Goal: Transaction & Acquisition: Purchase product/service

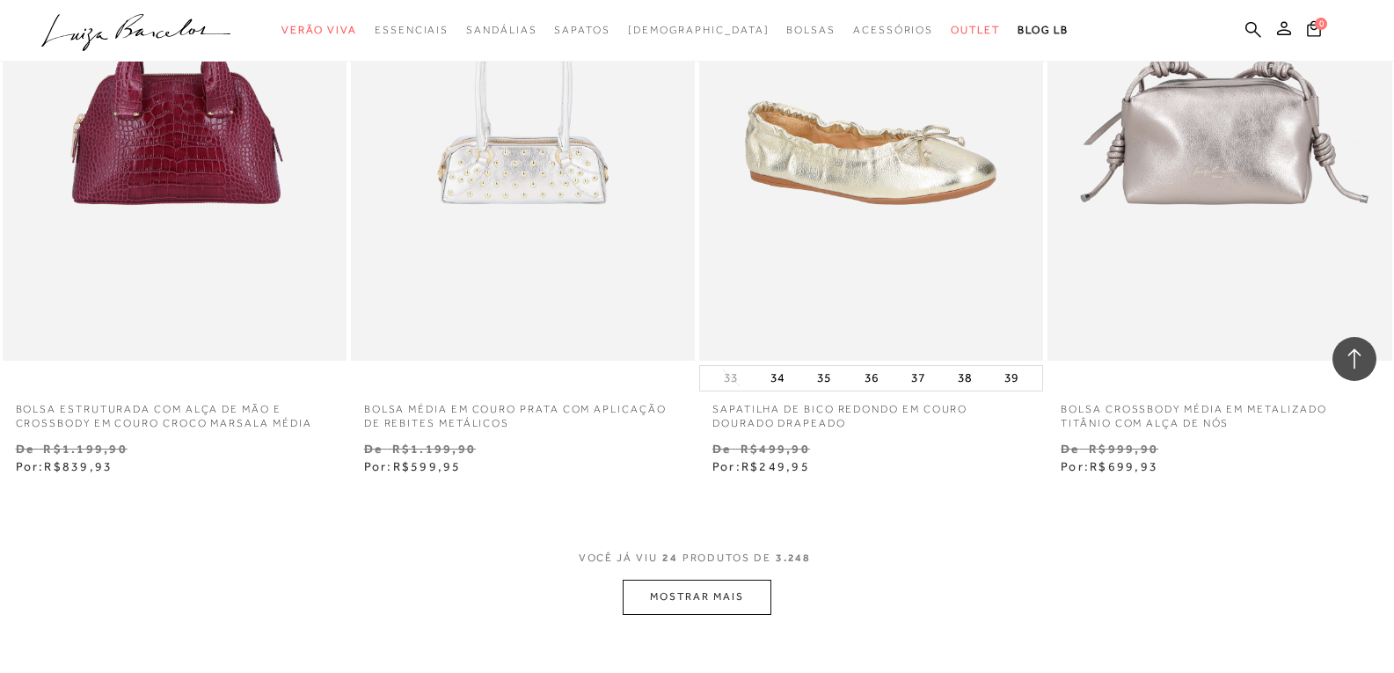
scroll to position [3782, 0]
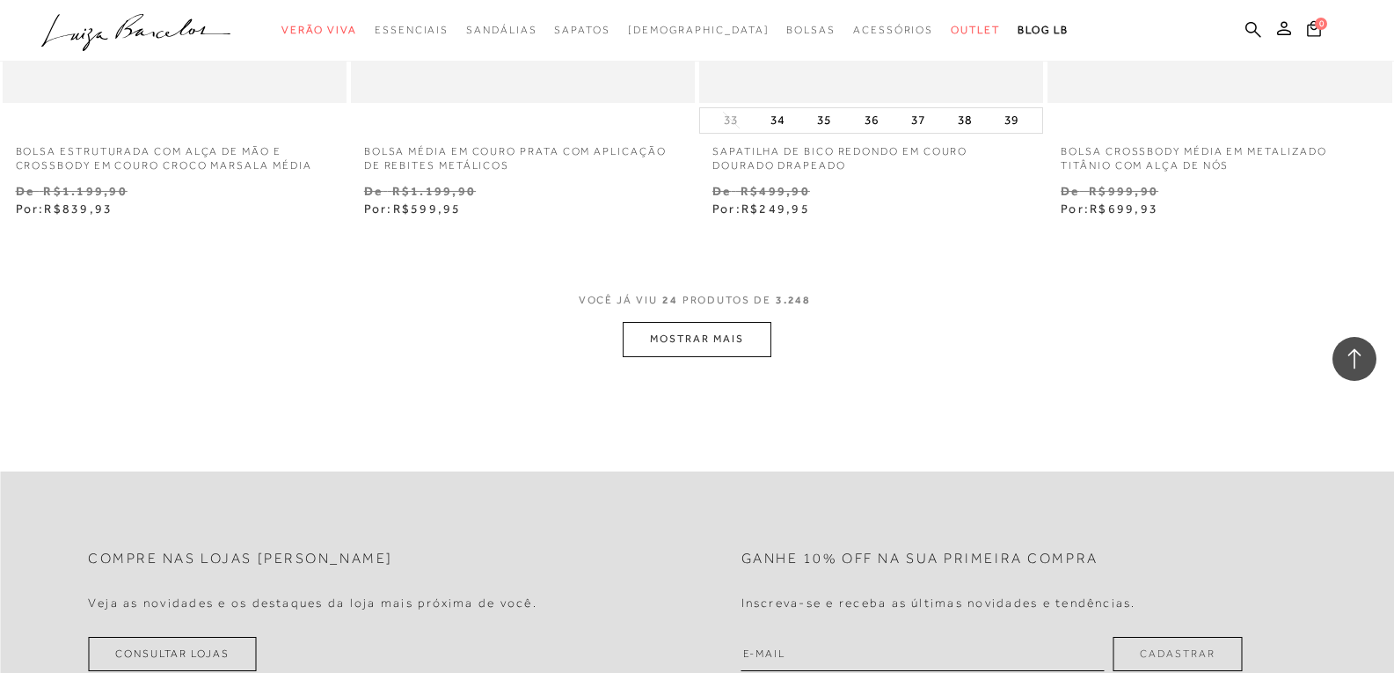
click at [714, 346] on button "MOSTRAR MAIS" at bounding box center [697, 339] width 148 height 34
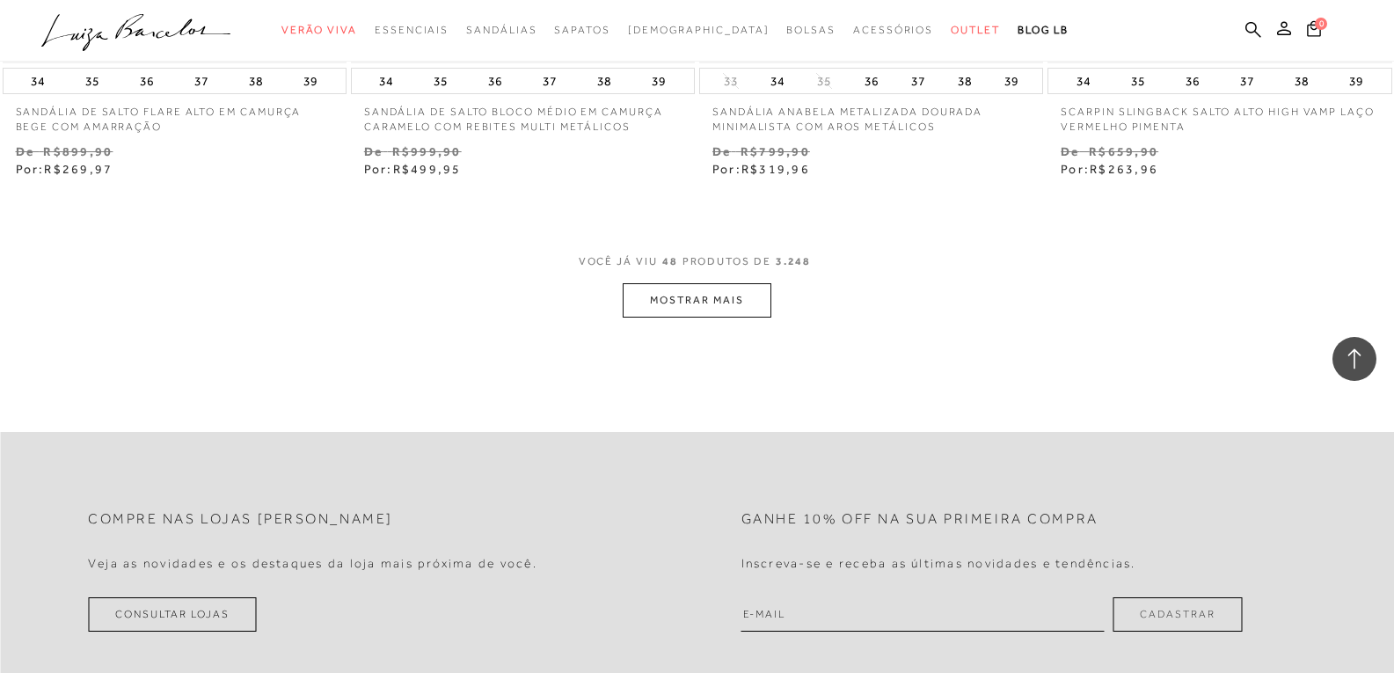
scroll to position [7740, 0]
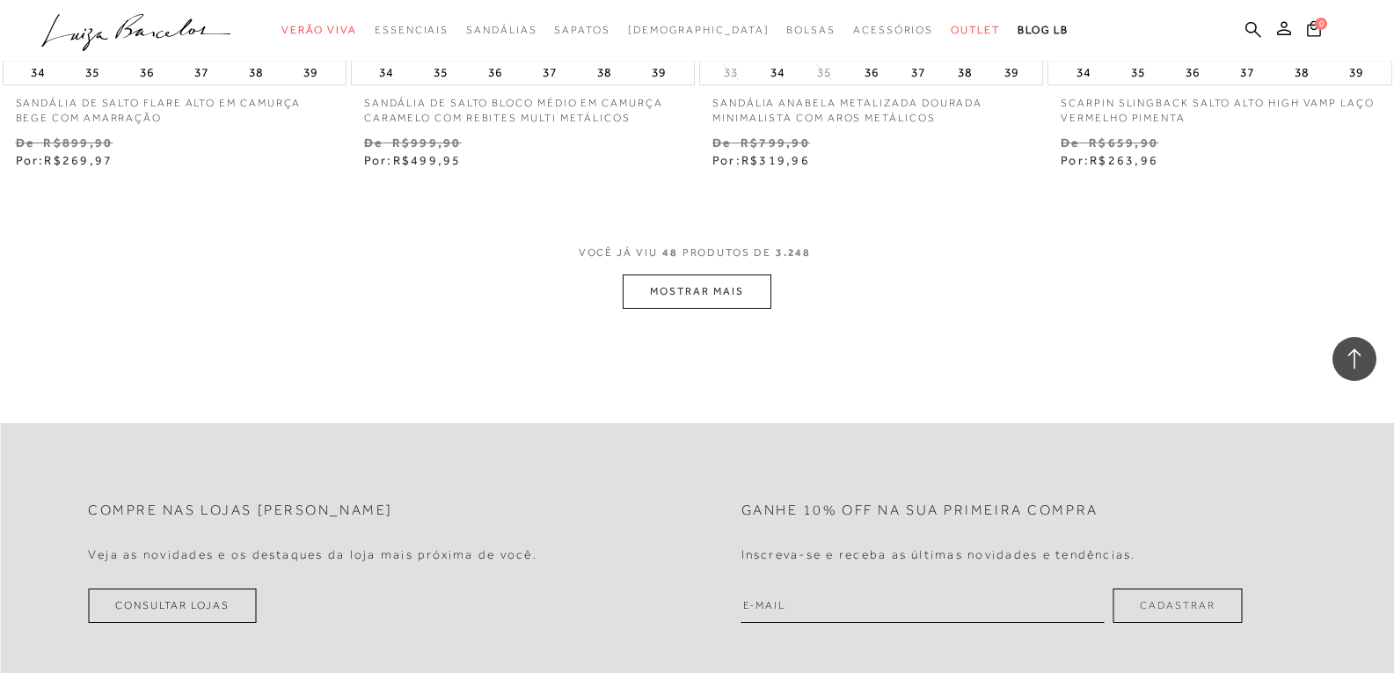
drag, startPoint x: 731, startPoint y: 309, endPoint x: 726, endPoint y: 300, distance: 9.8
click at [726, 296] on button "MOSTRAR MAIS" at bounding box center [697, 291] width 148 height 34
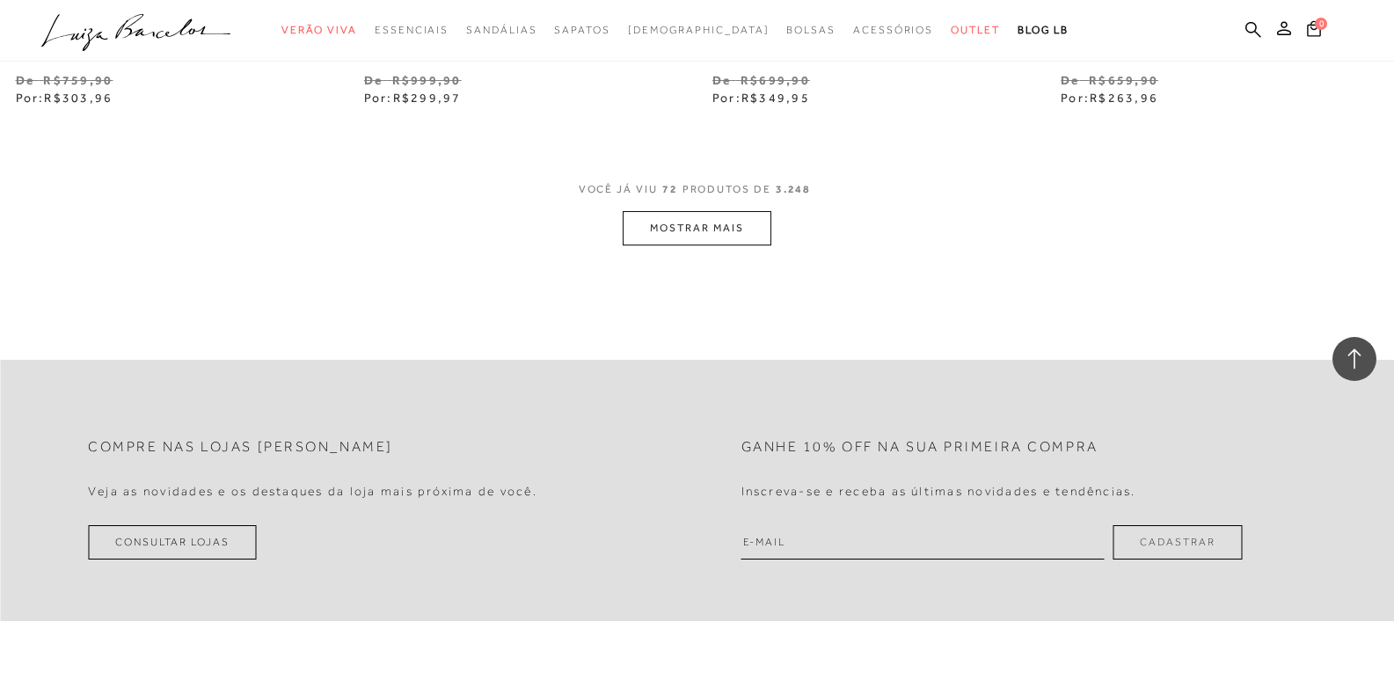
scroll to position [11346, 0]
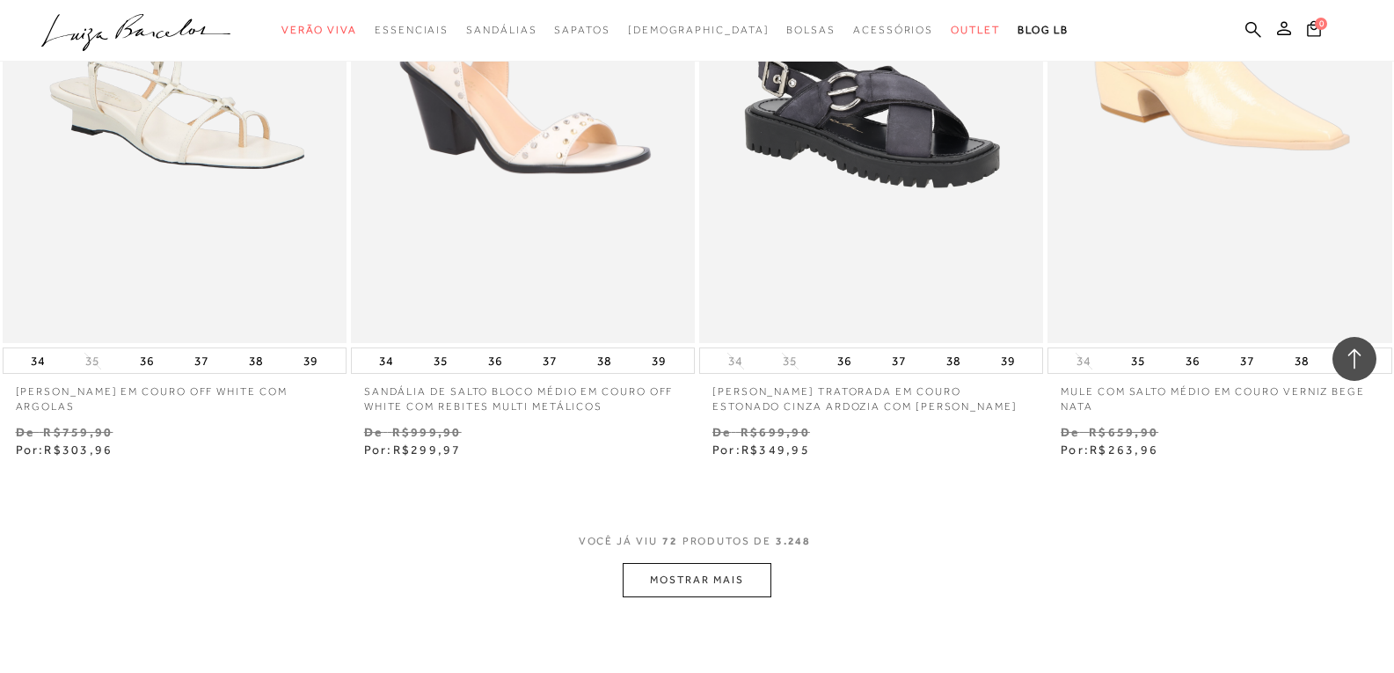
click at [738, 578] on button "MOSTRAR MAIS" at bounding box center [697, 580] width 148 height 34
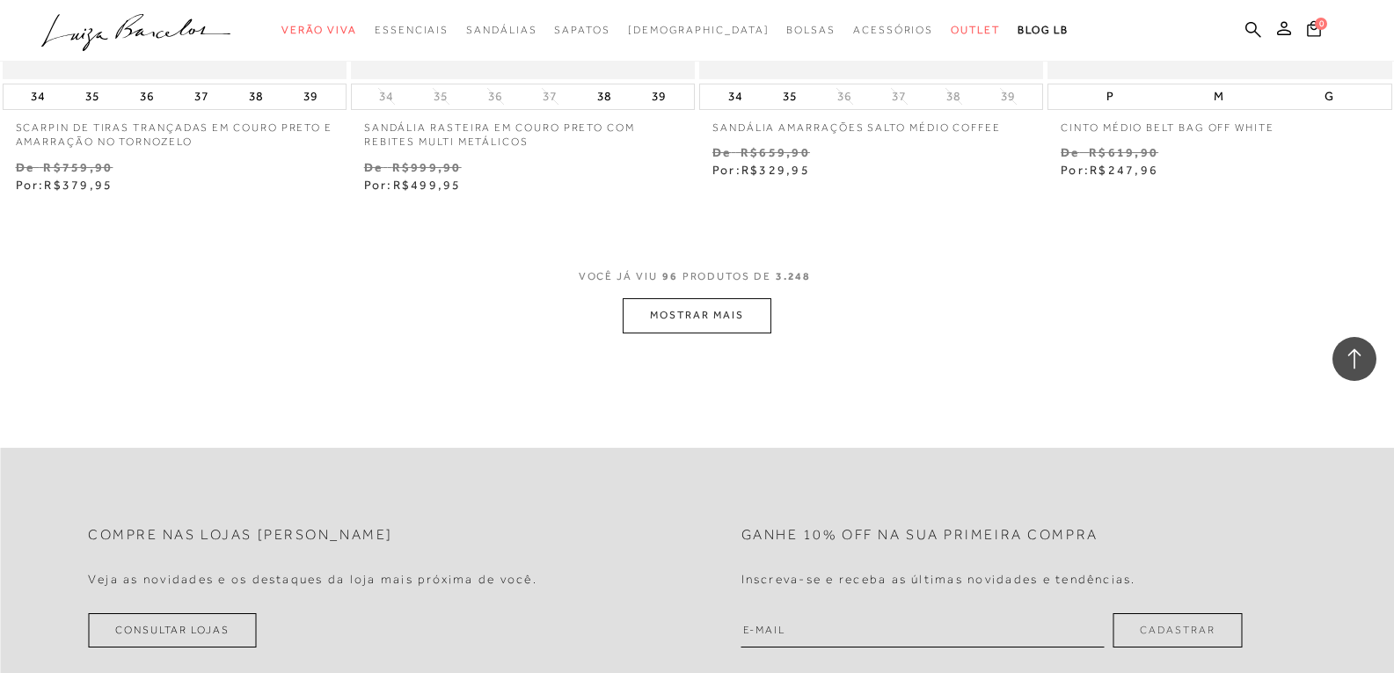
scroll to position [15568, 0]
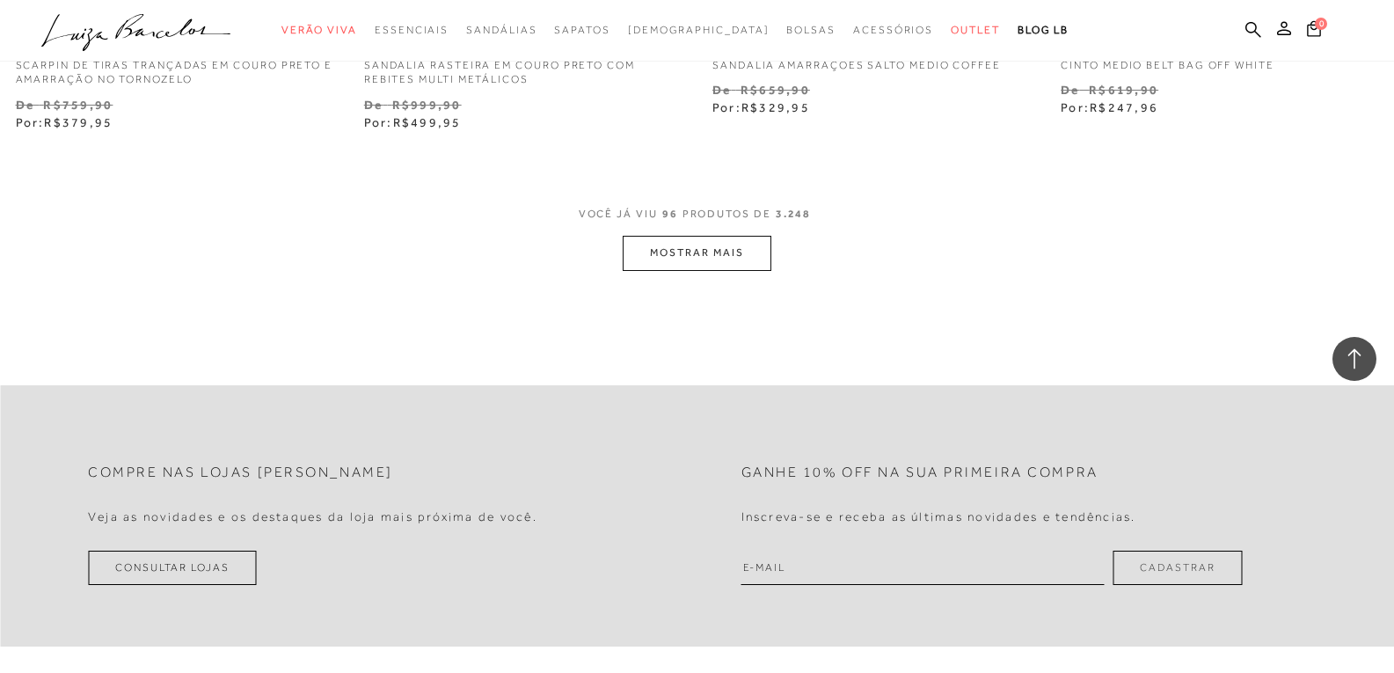
click at [751, 258] on button "MOSTRAR MAIS" at bounding box center [697, 253] width 148 height 34
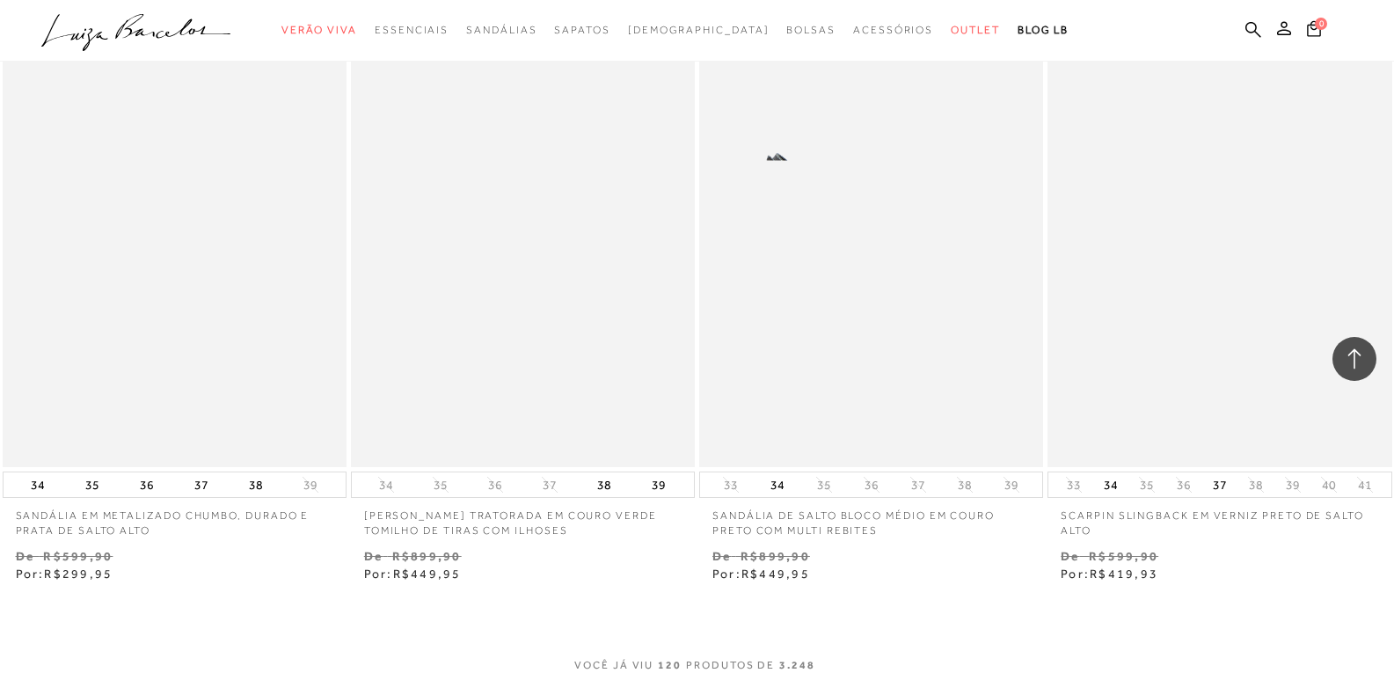
scroll to position [19350, 0]
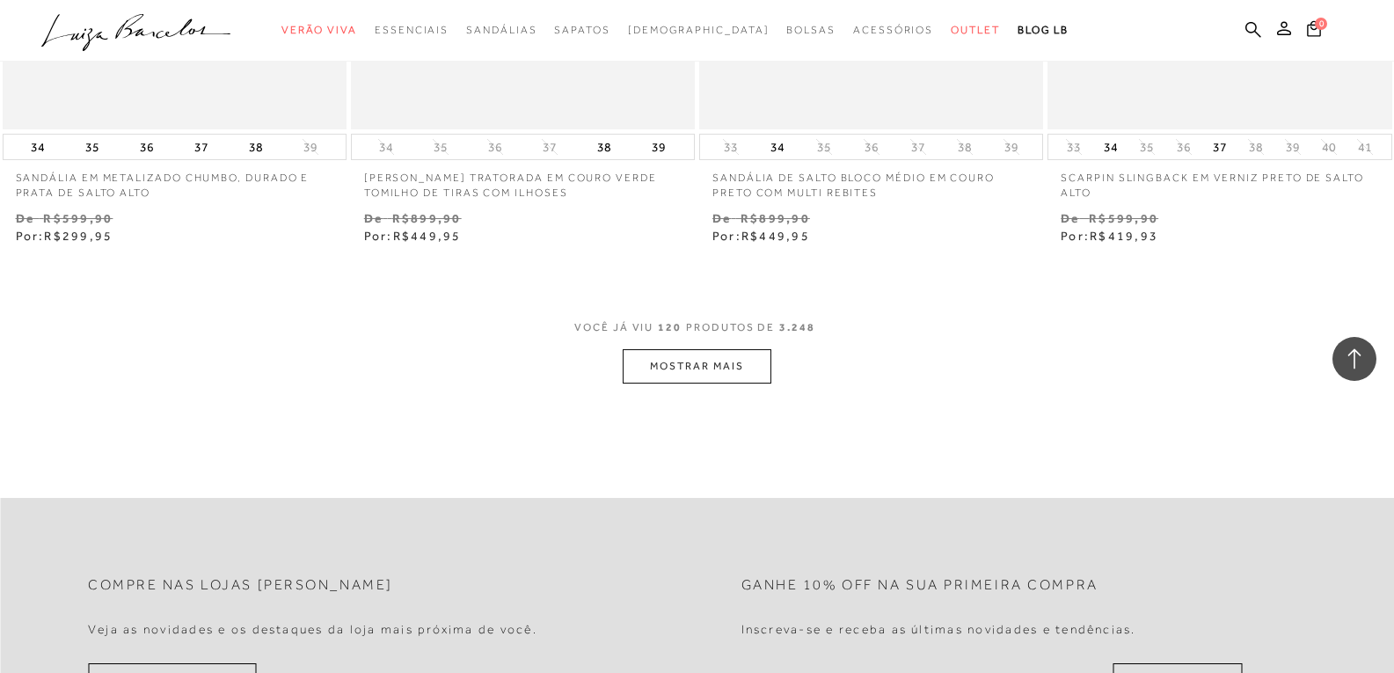
drag, startPoint x: 699, startPoint y: 383, endPoint x: 695, endPoint y: 375, distance: 9.8
click at [694, 368] on button "MOSTRAR MAIS" at bounding box center [697, 366] width 148 height 34
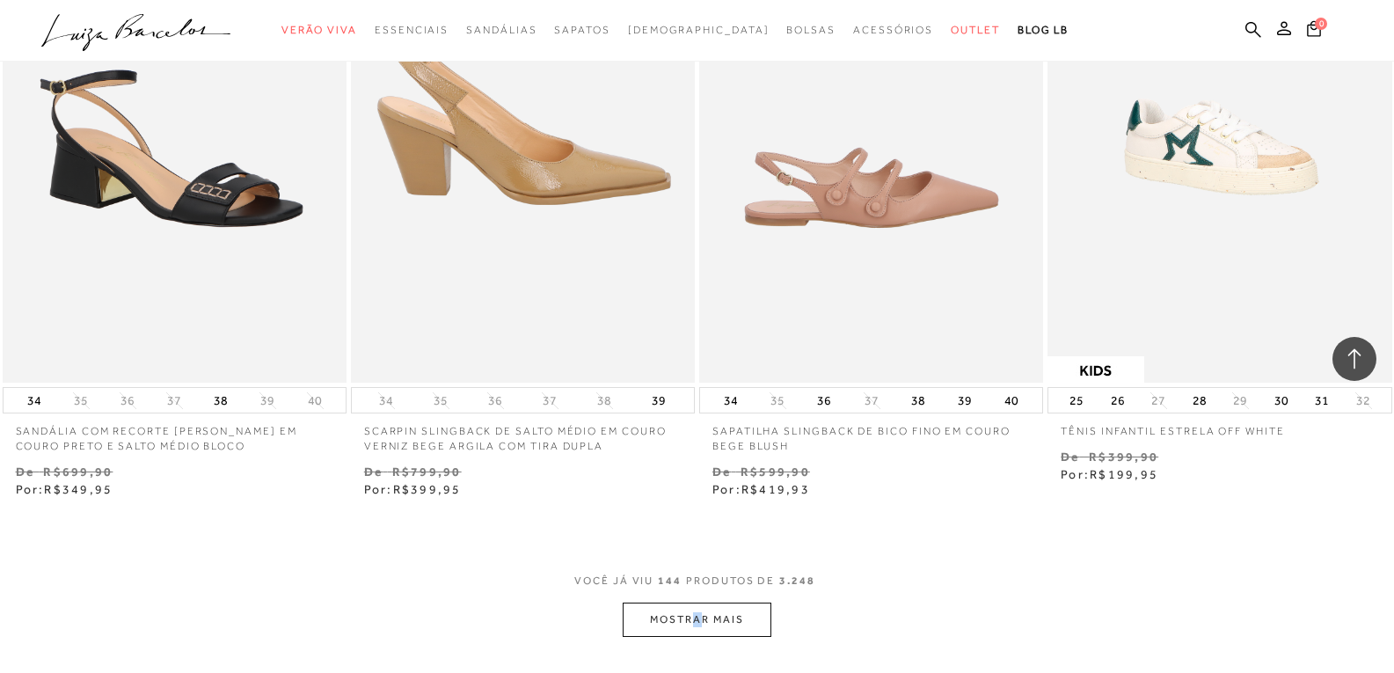
scroll to position [23308, 0]
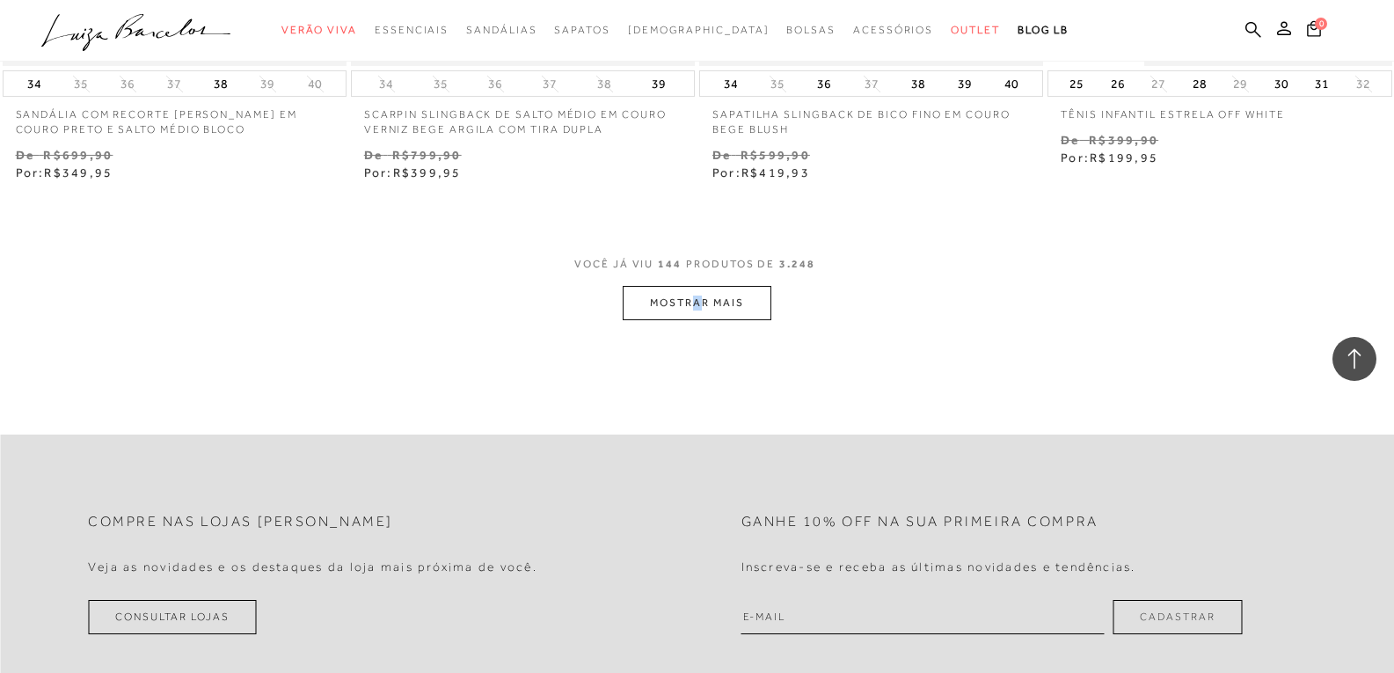
click at [749, 319] on button "MOSTRAR MAIS" at bounding box center [697, 303] width 148 height 34
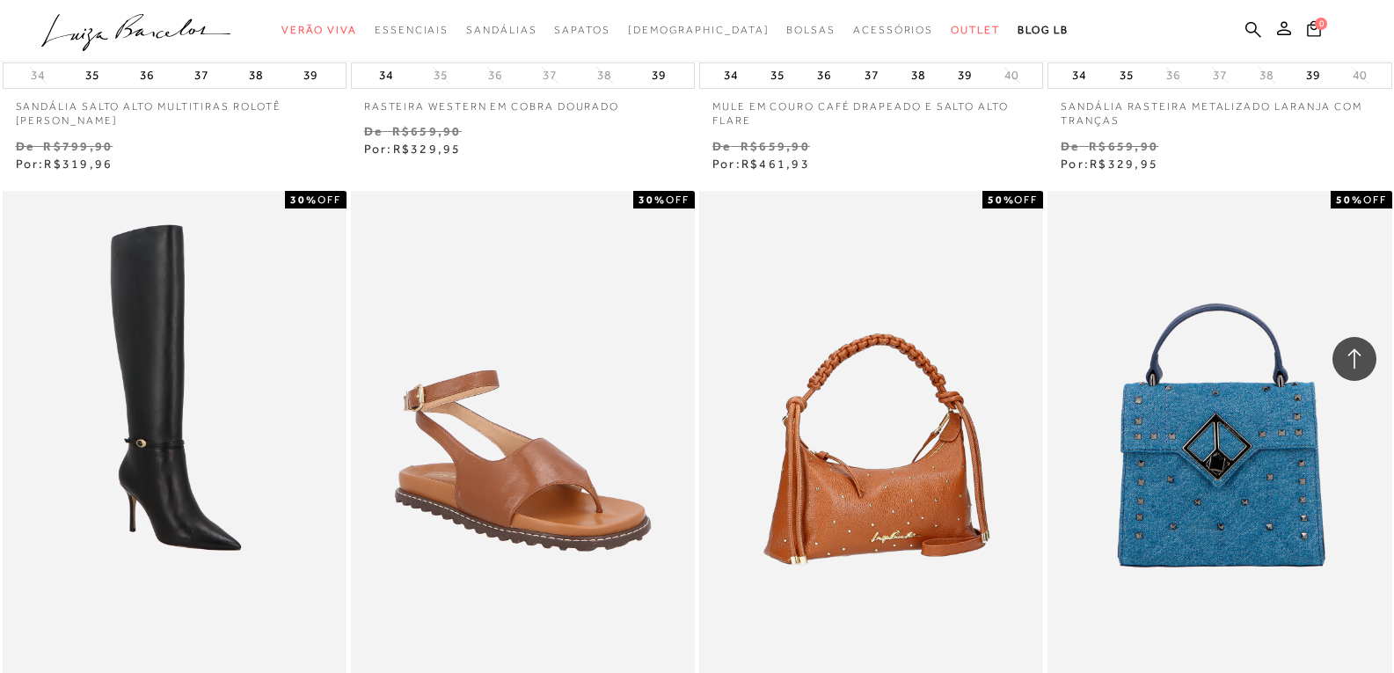
scroll to position [27178, 0]
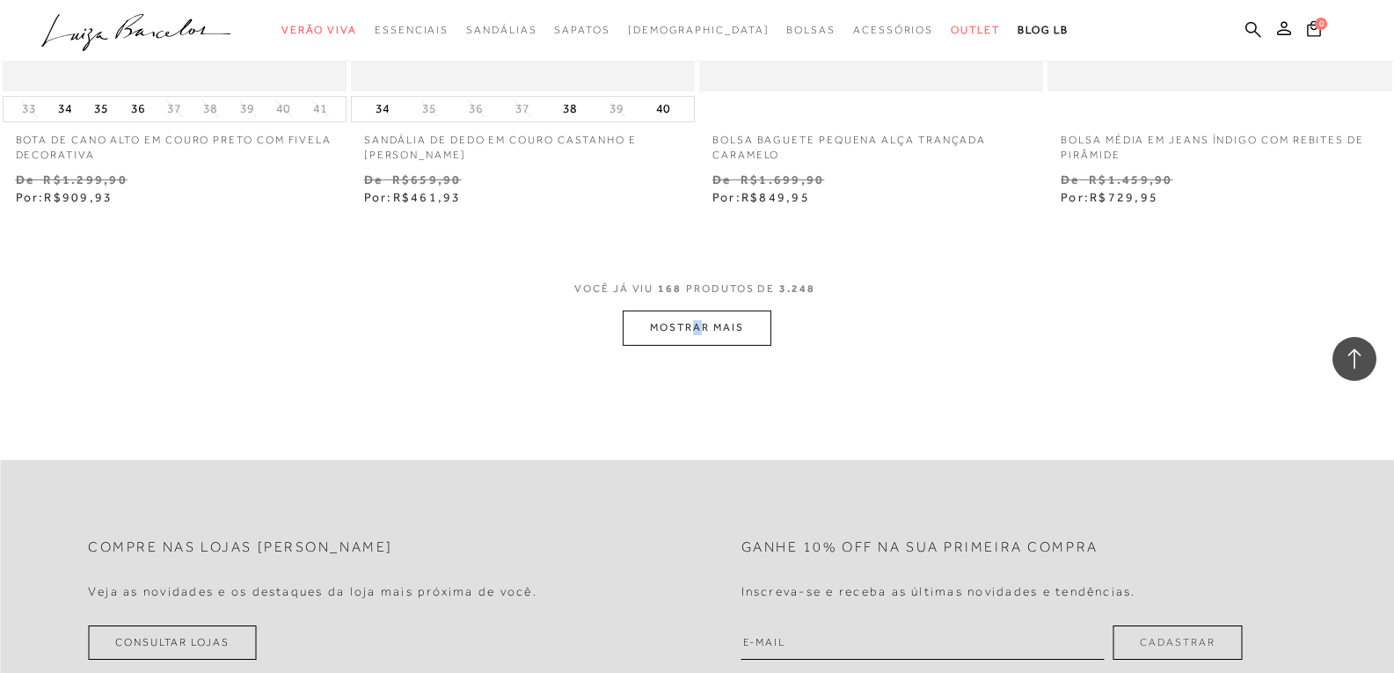
click at [747, 320] on button "MOSTRAR MAIS" at bounding box center [697, 327] width 148 height 34
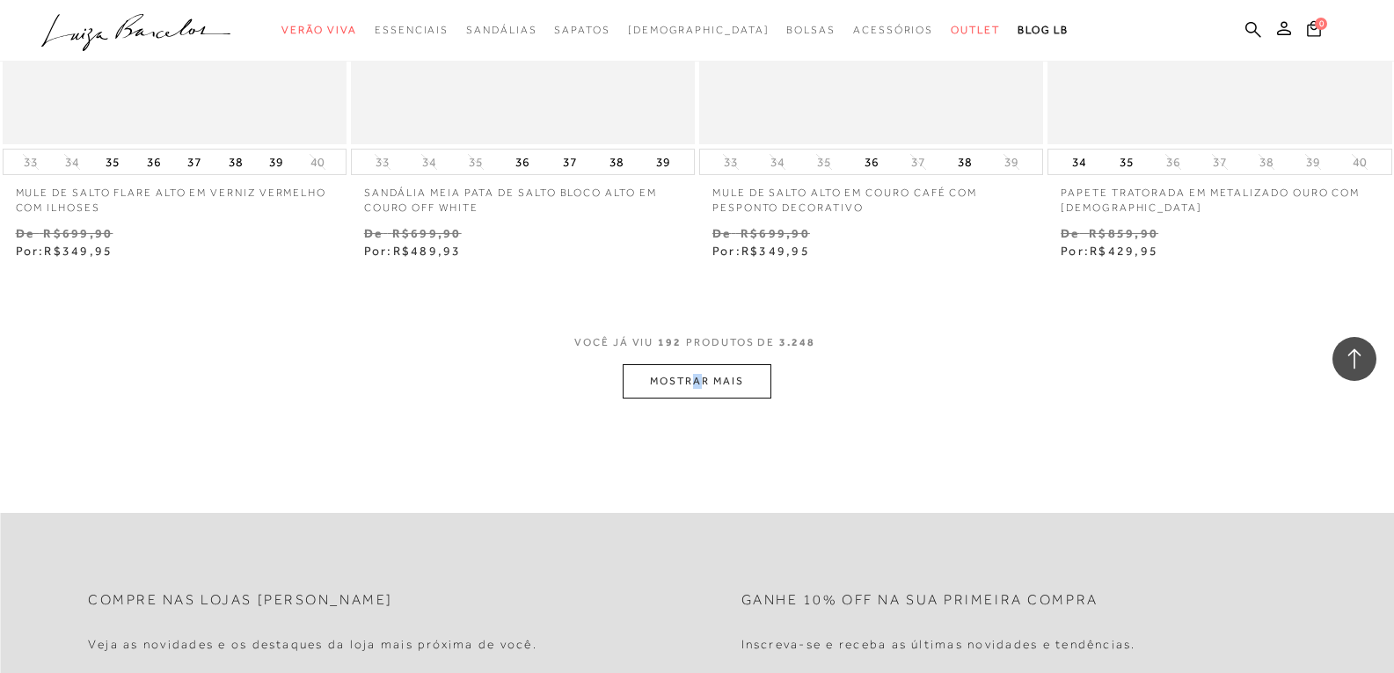
scroll to position [31224, 0]
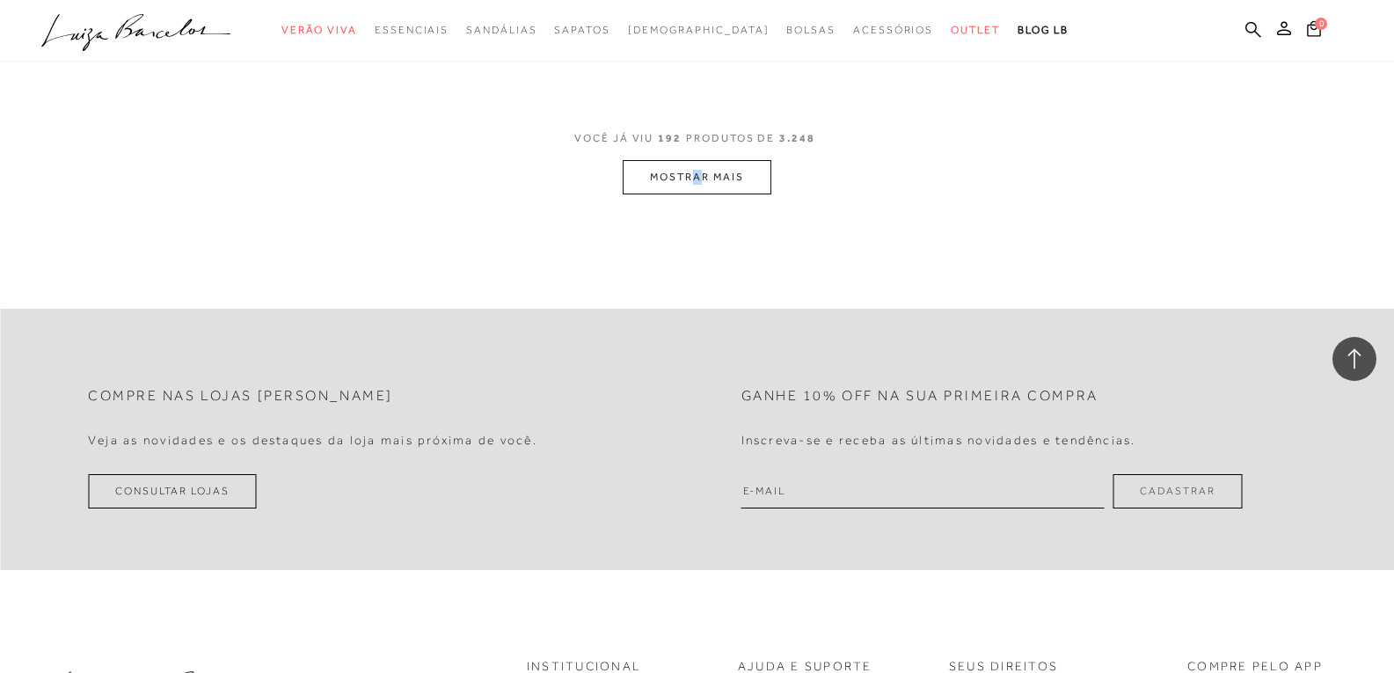
click at [719, 185] on button "MOSTRAR MAIS" at bounding box center [697, 177] width 148 height 34
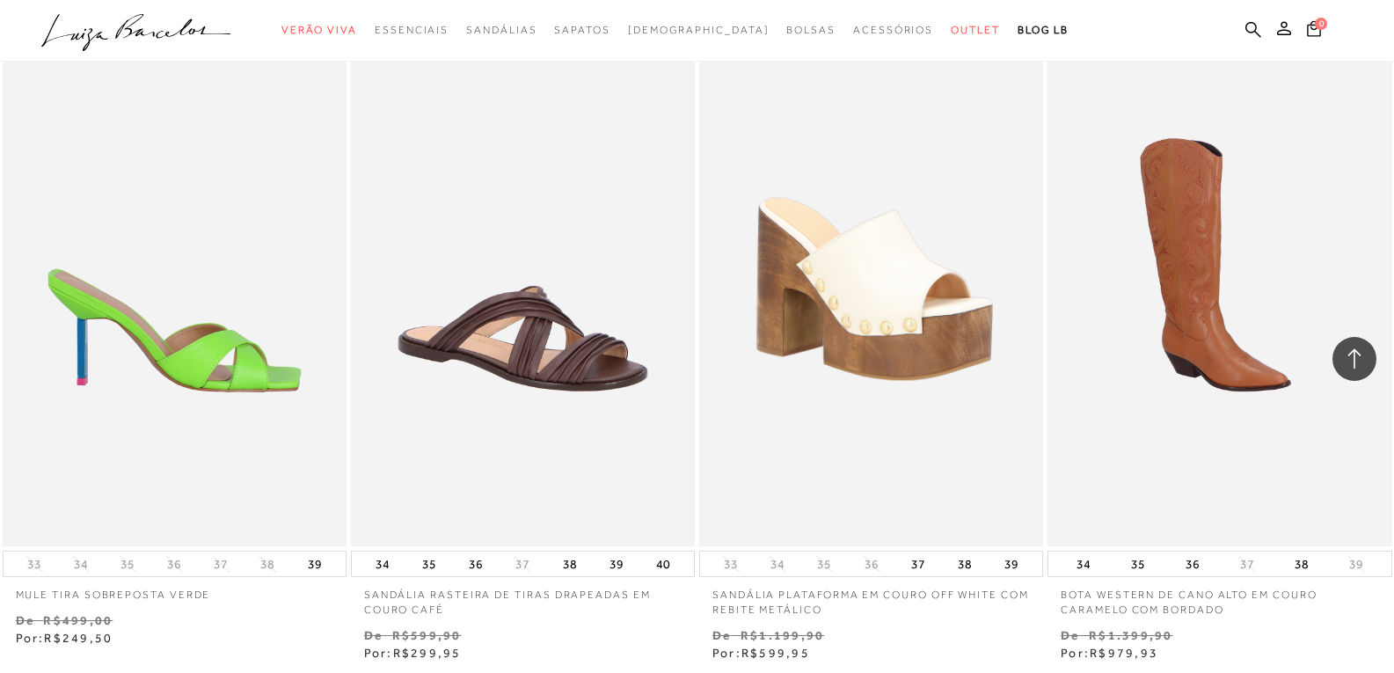
scroll to position [23572, 0]
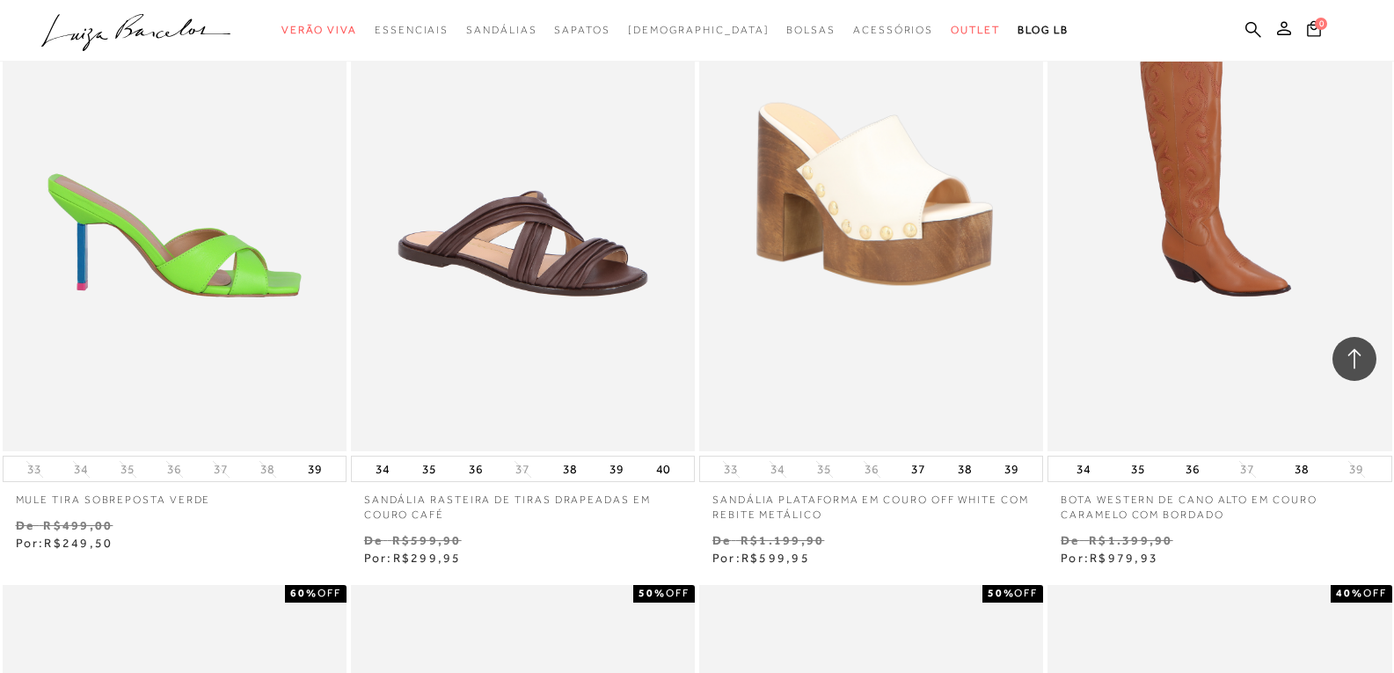
click at [223, 281] on img at bounding box center [175, 194] width 342 height 516
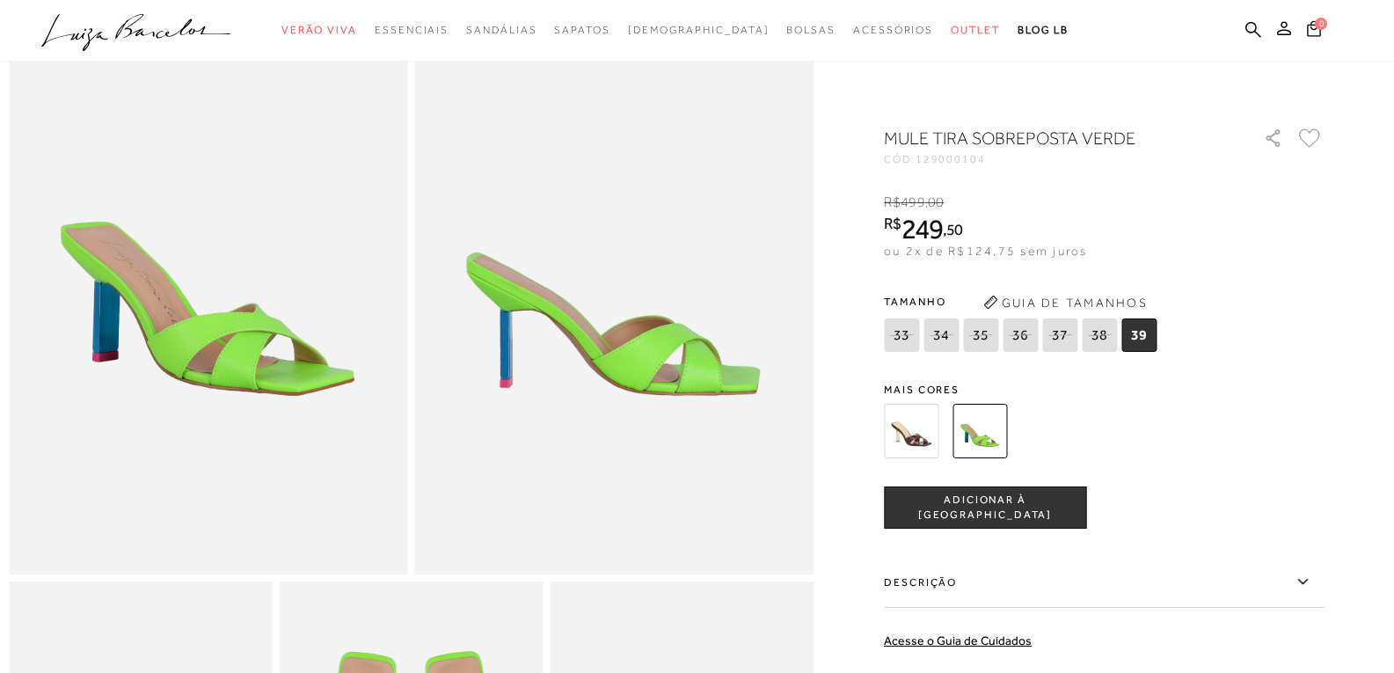
scroll to position [88, 0]
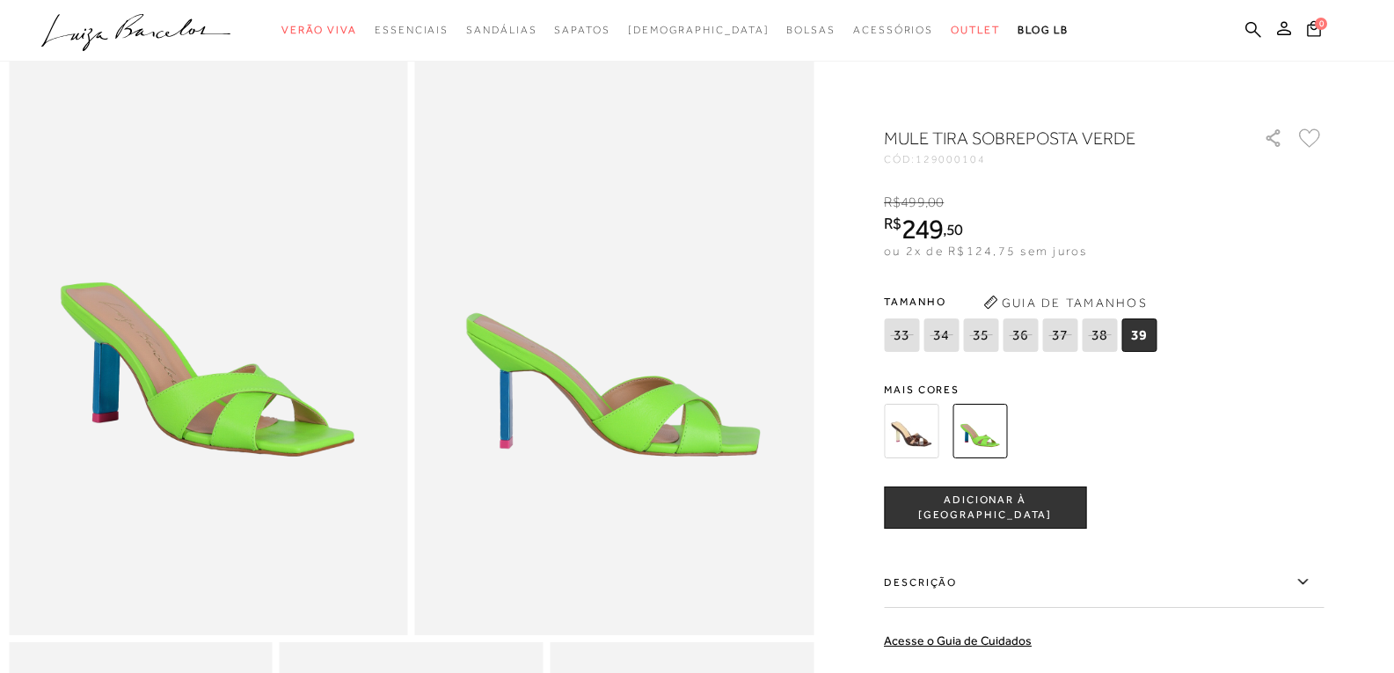
click at [121, 361] on img at bounding box center [208, 336] width 399 height 598
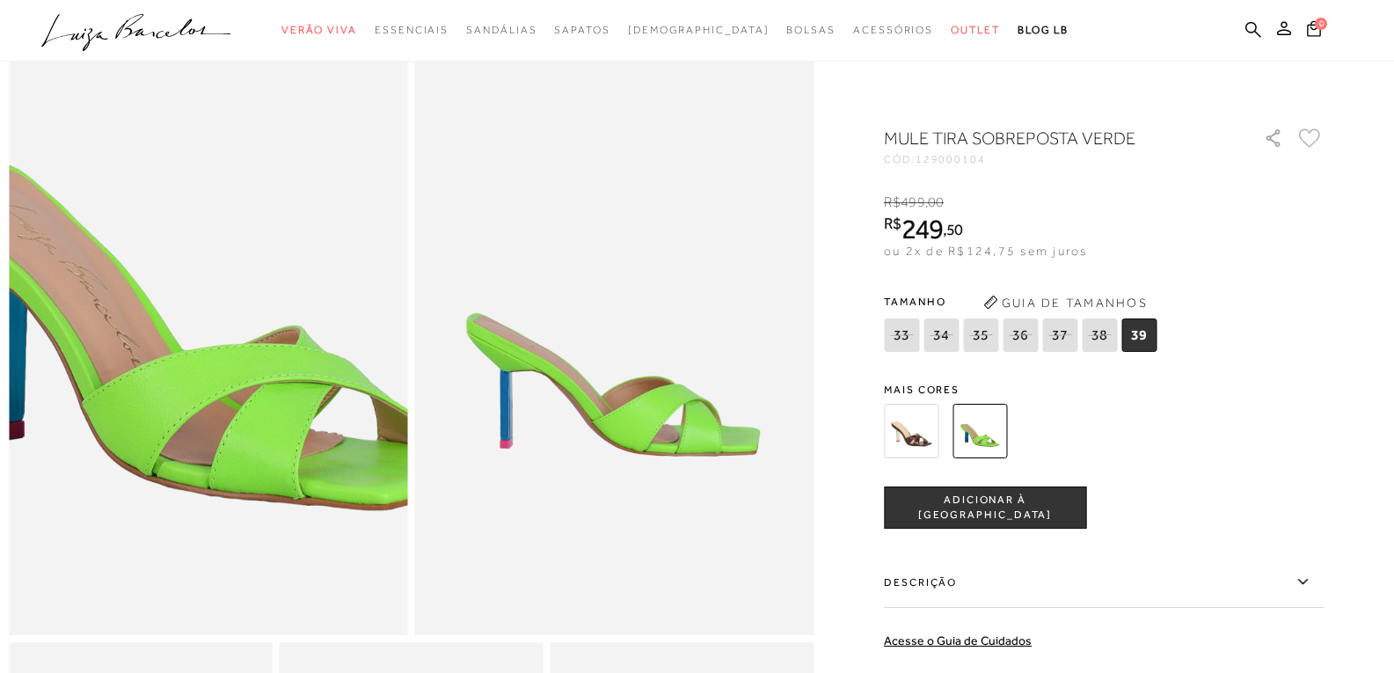
click at [208, 408] on img at bounding box center [204, 270] width 798 height 1197
